Goal: Information Seeking & Learning: Understand process/instructions

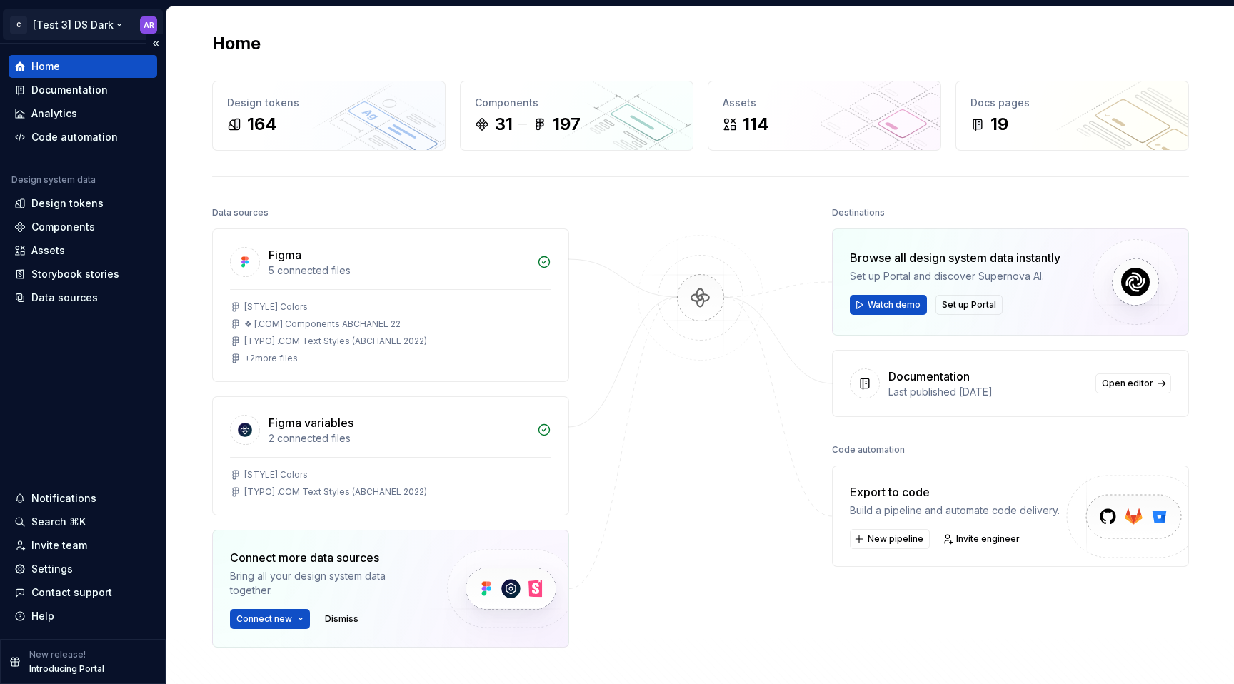
click at [111, 19] on html "C [Test 3] DS Dark AR Home Documentation Analytics Code automation Design syste…" at bounding box center [617, 342] width 1234 height 684
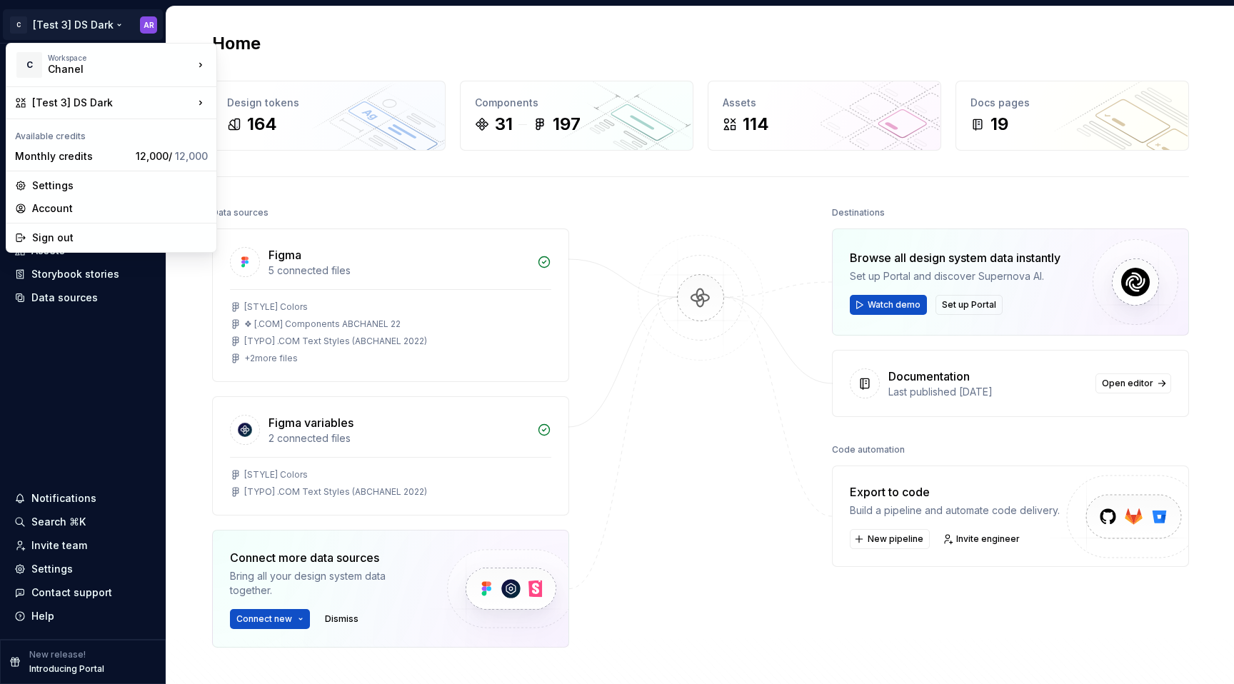
click at [131, 383] on html "C [Test 3] DS Dark AR Home Documentation Analytics Code automation Design syste…" at bounding box center [617, 342] width 1234 height 684
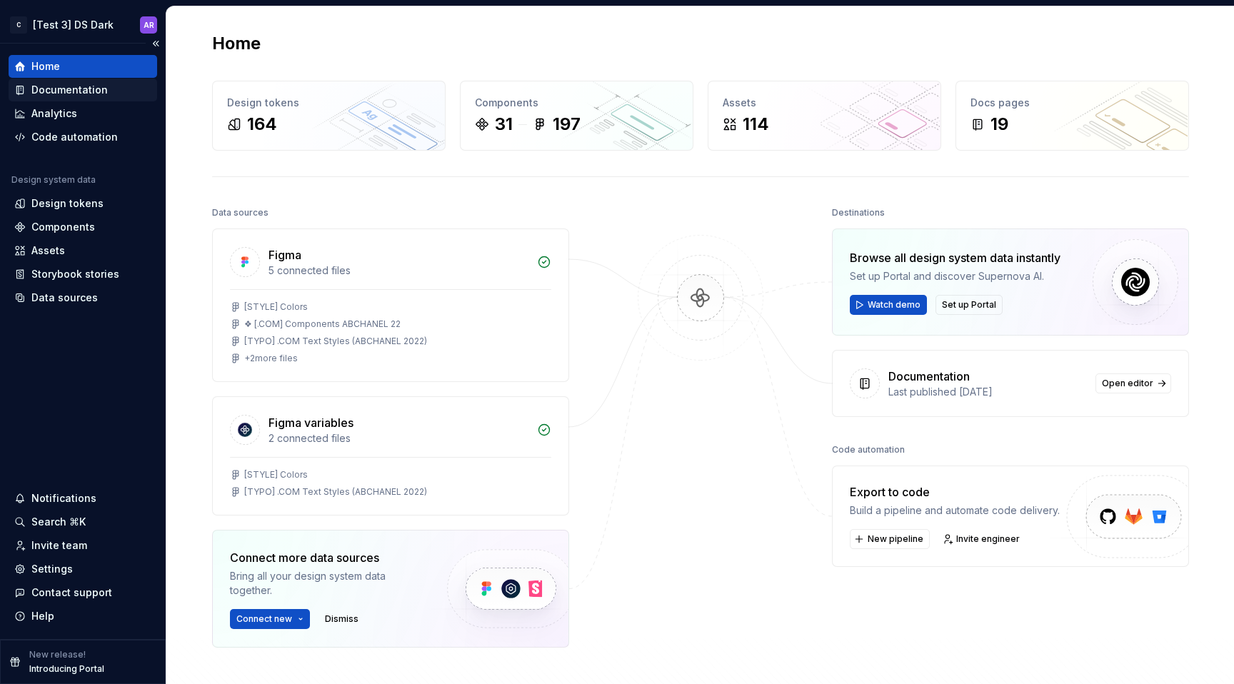
click at [56, 86] on div "Documentation" at bounding box center [69, 90] width 76 height 14
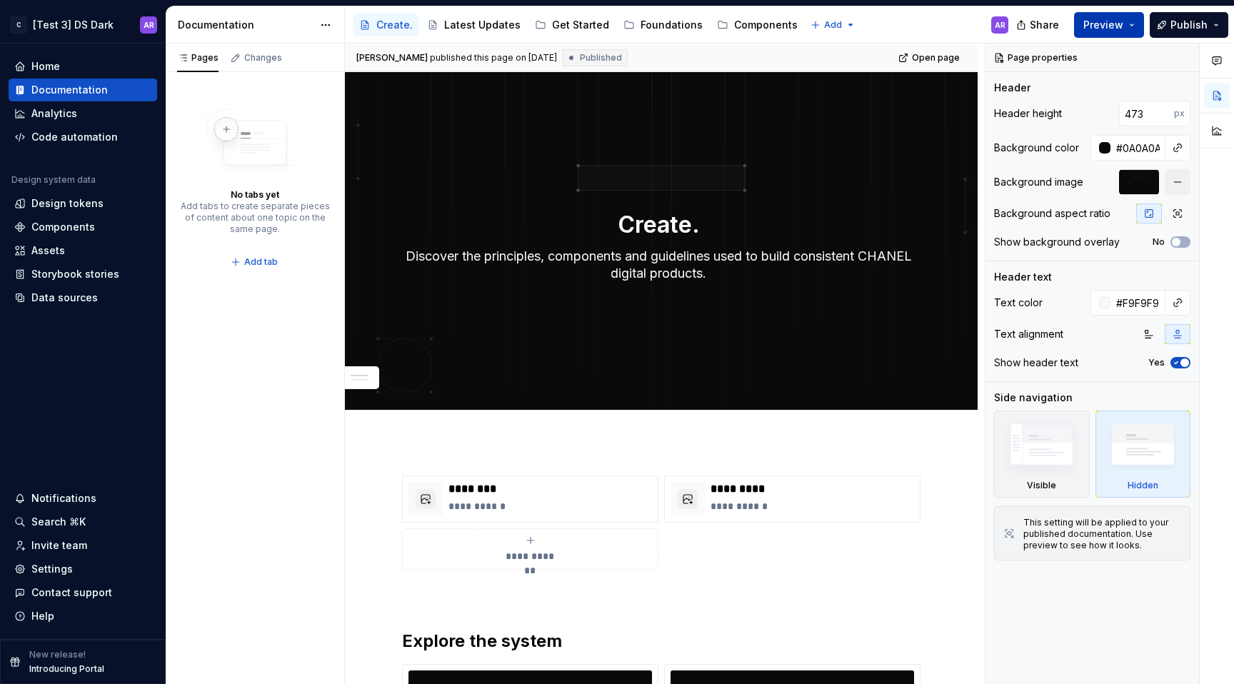
click at [1127, 32] on button "Preview" at bounding box center [1109, 25] width 70 height 26
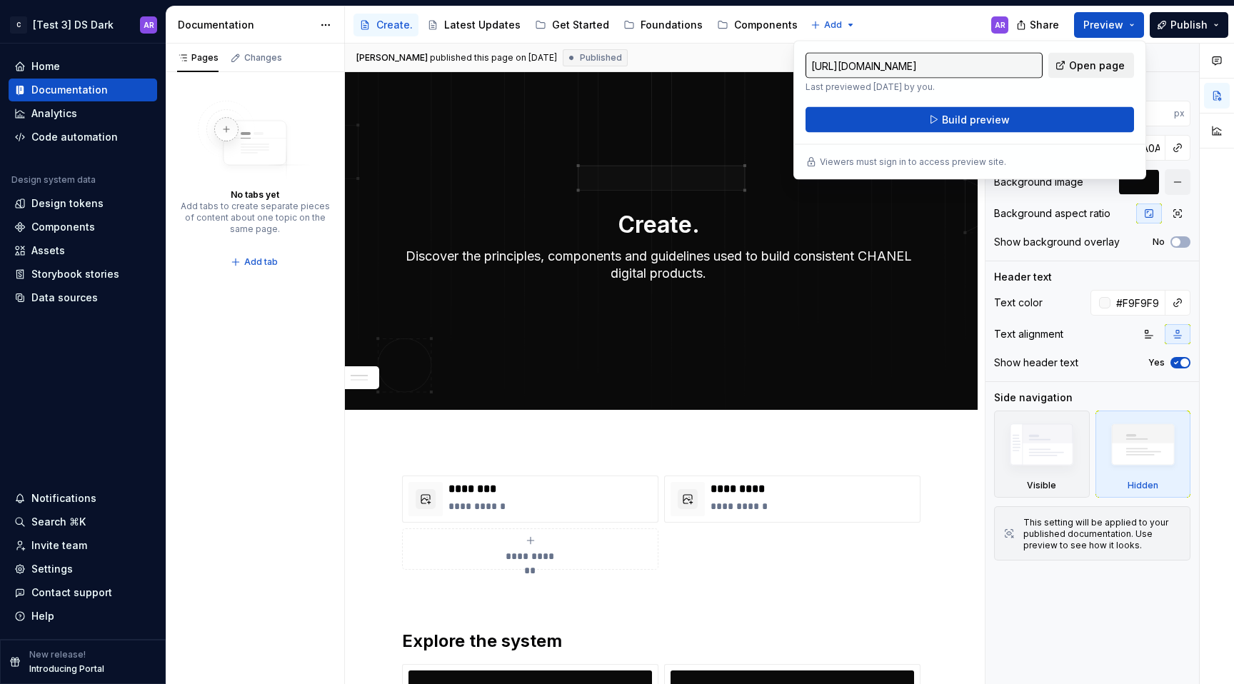
click at [1086, 68] on span "Open page" at bounding box center [1097, 66] width 56 height 14
type textarea "*"
